Goal: Transaction & Acquisition: Purchase product/service

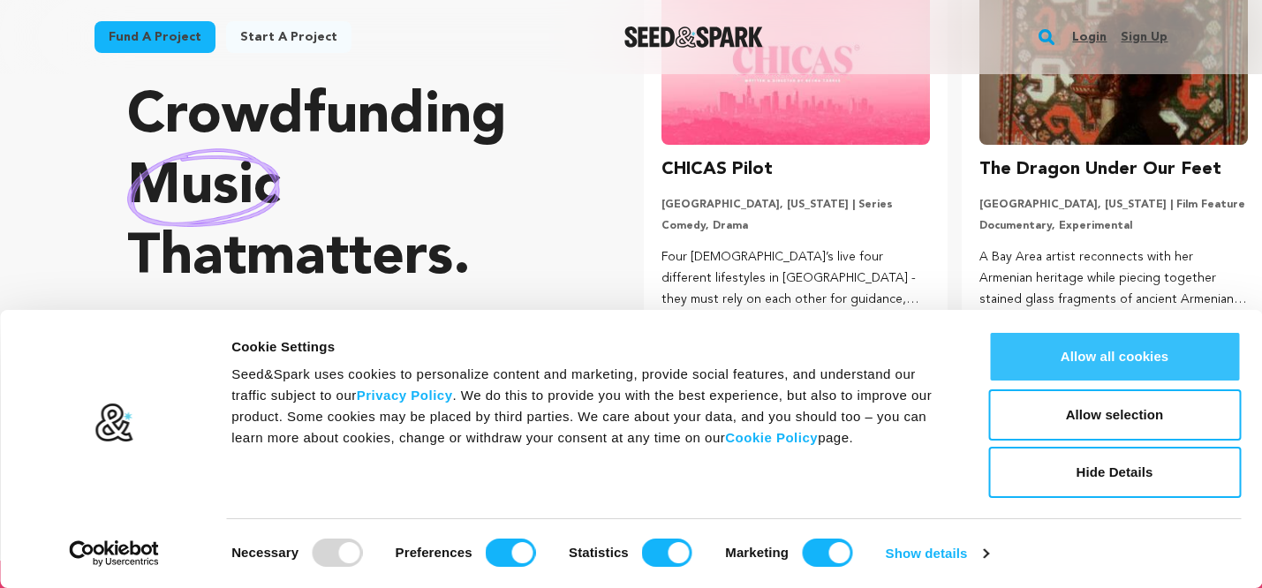
click at [1105, 354] on button "Allow all cookies" at bounding box center [1114, 356] width 253 height 51
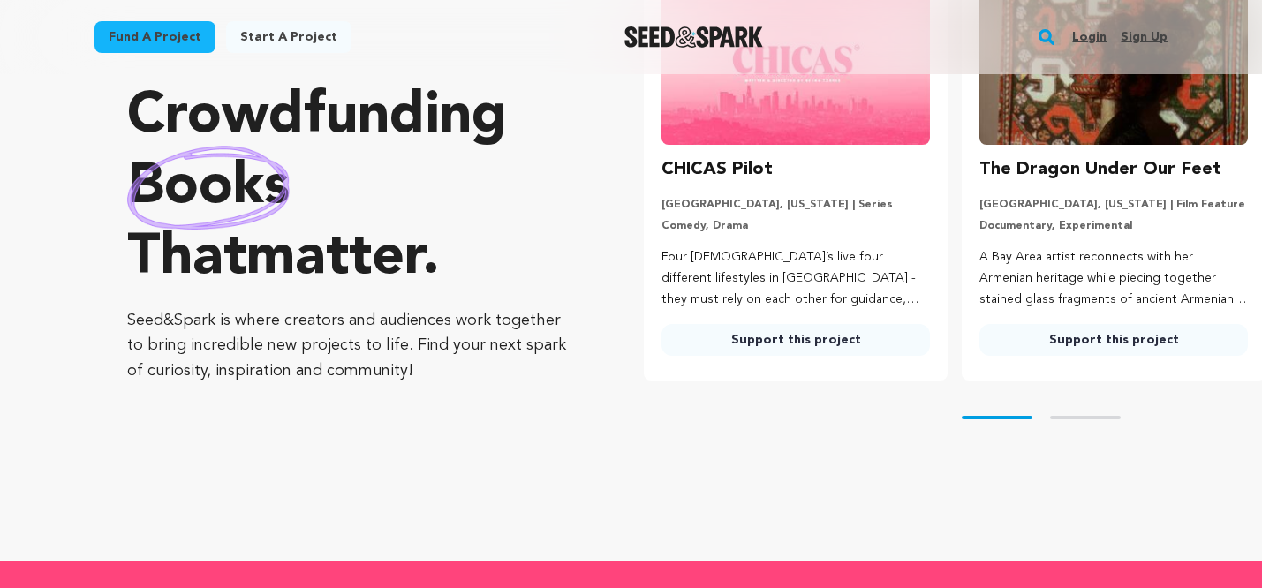
click at [789, 344] on link "Support this project" at bounding box center [796, 340] width 269 height 32
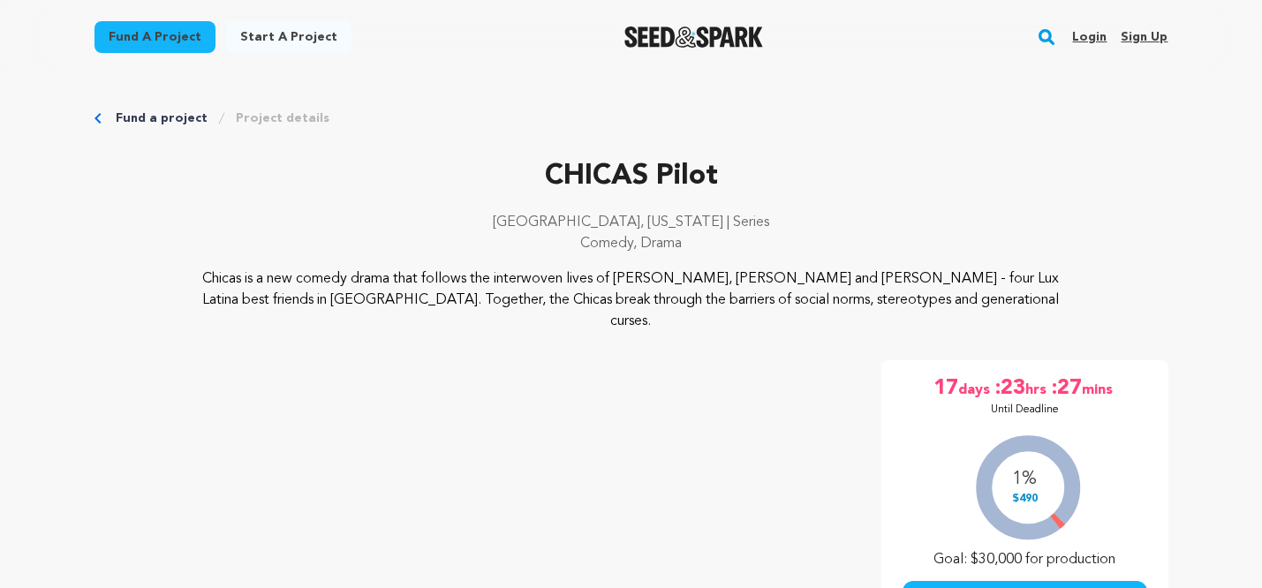
click at [154, 36] on link "Fund a project" at bounding box center [155, 37] width 121 height 32
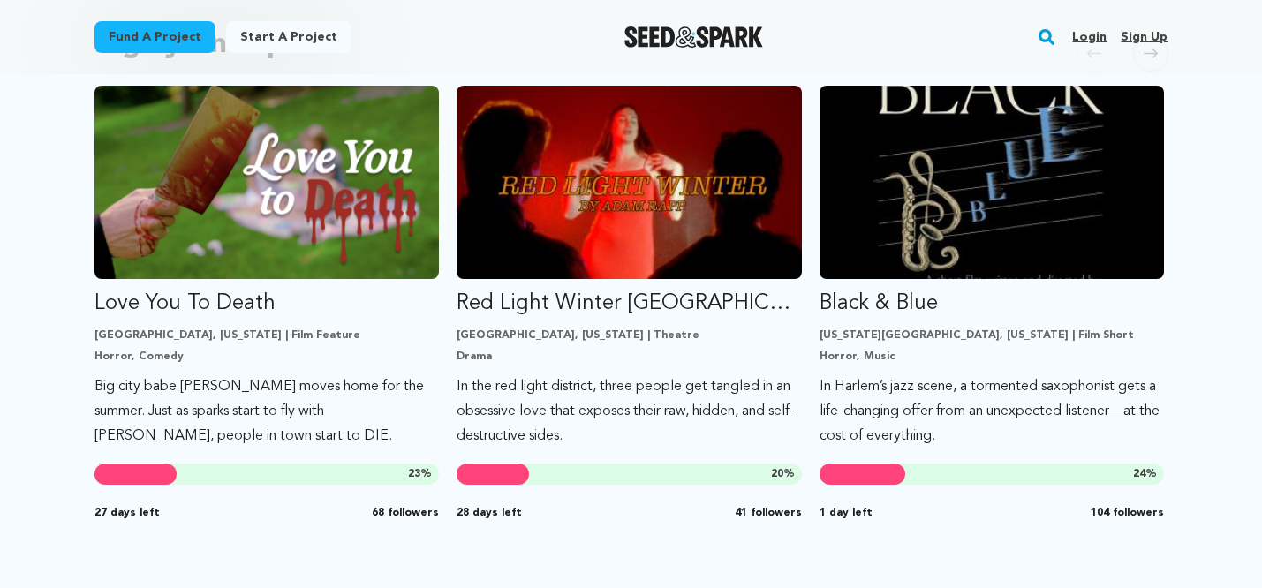
scroll to position [992, 0]
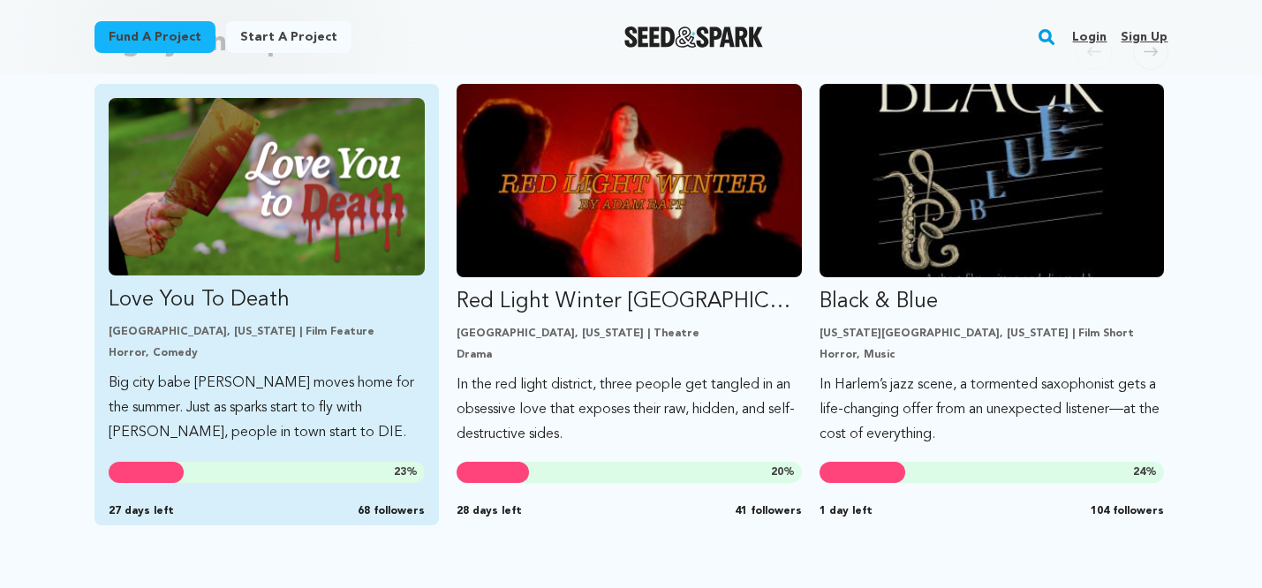
click at [312, 198] on img "Fund Love You To Death" at bounding box center [267, 187] width 317 height 178
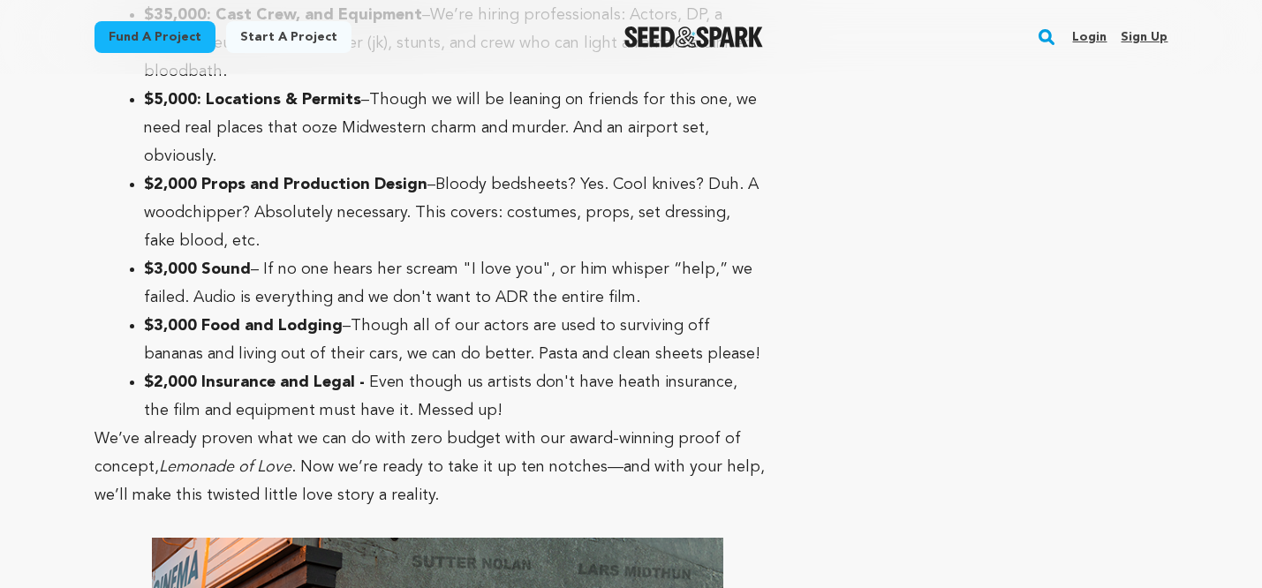
scroll to position [7240, 0]
